Goal: Task Accomplishment & Management: Manage account settings

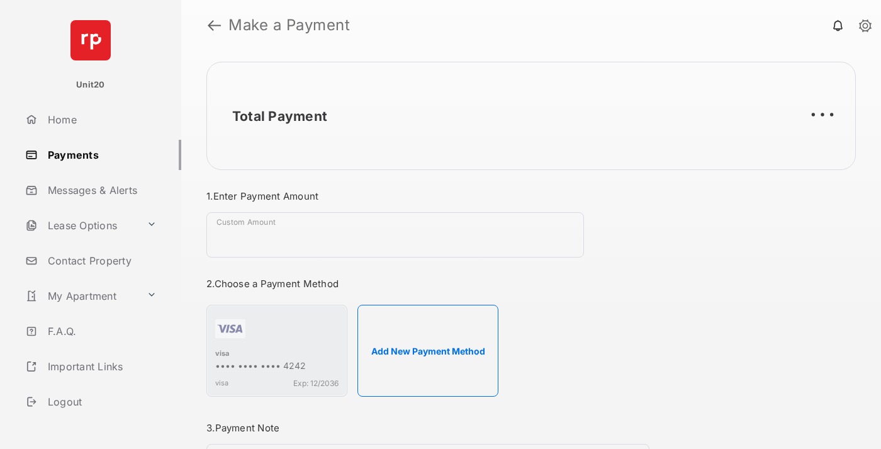
click at [98, 154] on link "Payments" at bounding box center [100, 155] width 161 height 30
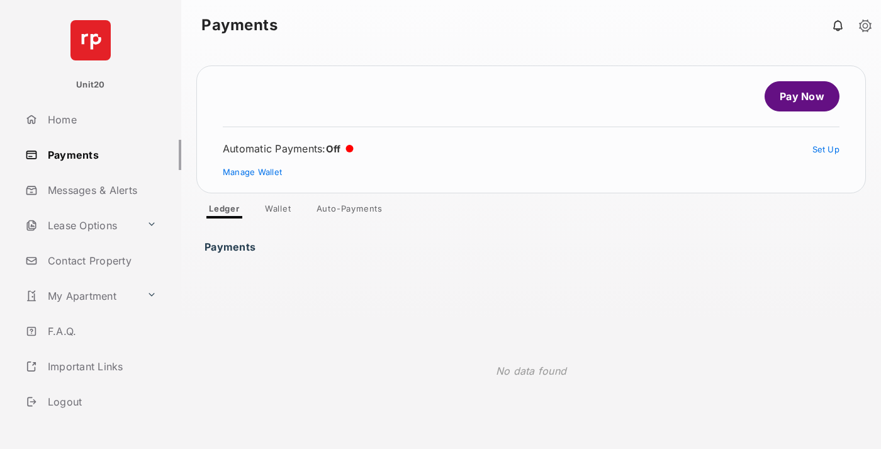
click at [350, 211] on link "Auto-Payments" at bounding box center [349, 210] width 86 height 15
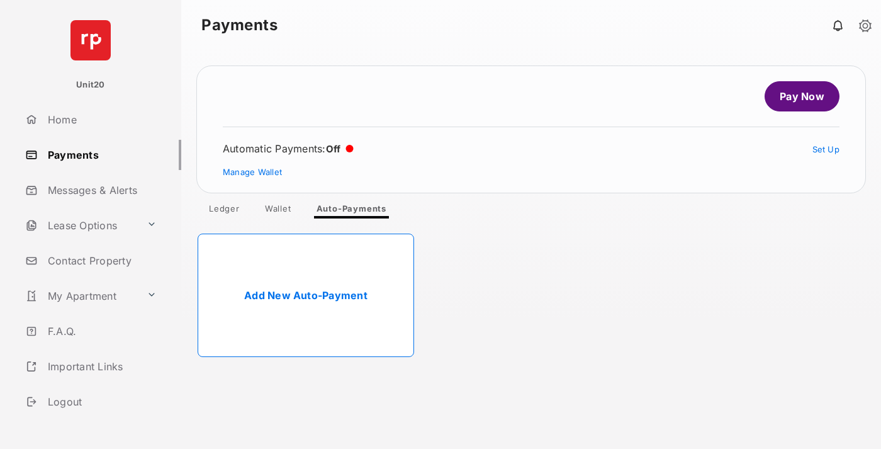
click at [306, 295] on link "Add New Auto-Payment" at bounding box center [306, 294] width 216 height 123
